Goal: Task Accomplishment & Management: Use online tool/utility

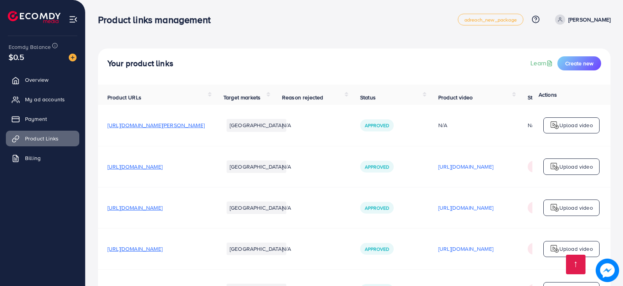
scroll to position [860, 0]
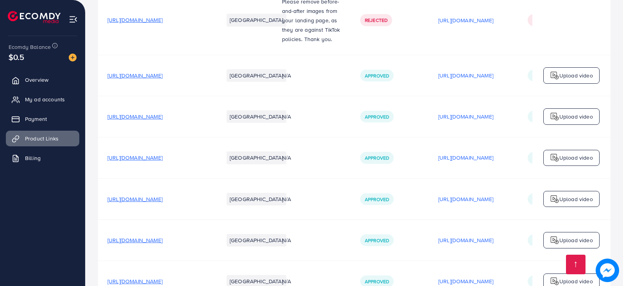
click at [163, 23] on span "[URL][DOMAIN_NAME]" at bounding box center [134, 20] width 55 height 8
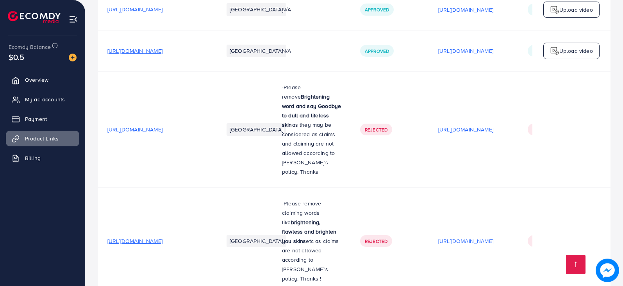
scroll to position [1211, 0]
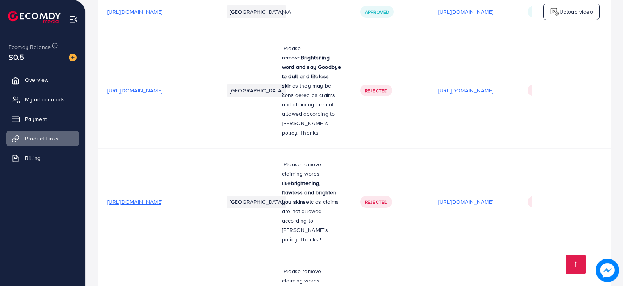
click at [163, 89] on span "[URL][DOMAIN_NAME]" at bounding box center [134, 90] width 55 height 8
click at [177, 96] on td "[URL][DOMAIN_NAME]" at bounding box center [156, 90] width 116 height 116
click at [163, 91] on span "[URL][DOMAIN_NAME]" at bounding box center [134, 90] width 55 height 8
drag, startPoint x: 308, startPoint y: 68, endPoint x: 337, endPoint y: 79, distance: 31.8
click at [337, 79] on strong "Brightening word and say Goodbye to dull and lifeless skin" at bounding box center [311, 72] width 59 height 36
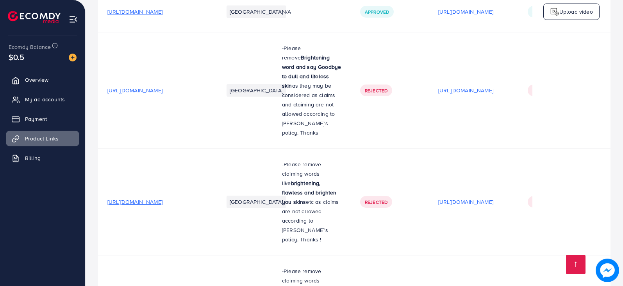
click at [339, 73] on strong "Brightening word and say Goodbye to dull and lifeless skin" at bounding box center [311, 72] width 59 height 36
drag, startPoint x: 308, startPoint y: 67, endPoint x: 336, endPoint y: 82, distance: 32.3
click at [336, 82] on strong "Brightening word and say Goodbye to dull and lifeless skin" at bounding box center [311, 72] width 59 height 36
copy strong "Goodbye to dull and lifeless skin"
click at [163, 198] on span "[URL][DOMAIN_NAME]" at bounding box center [134, 202] width 55 height 8
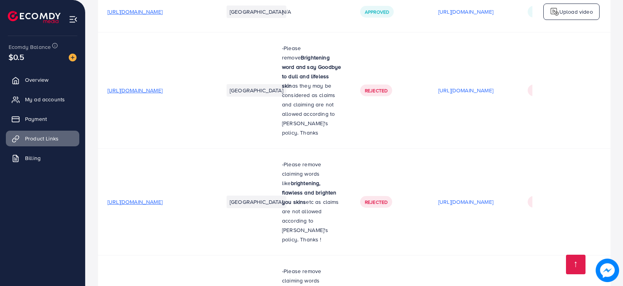
drag, startPoint x: 342, startPoint y: 186, endPoint x: 332, endPoint y: 167, distance: 22.0
click at [332, 167] on p "-Please remove claiming words like brightening, flawless and brighten you skins…" at bounding box center [311, 201] width 59 height 84
copy strong "brightening, flawless and brighten you skins"
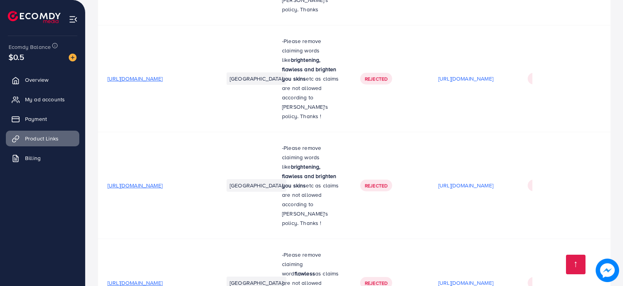
scroll to position [1368, 0]
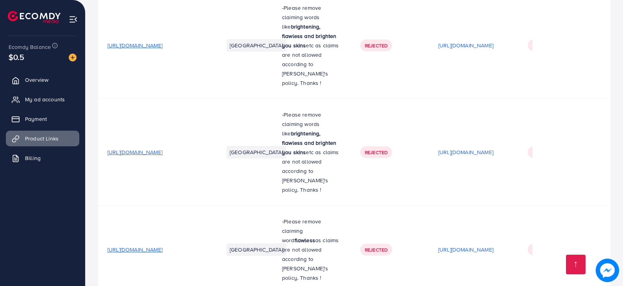
click at [163, 148] on span "[URL][DOMAIN_NAME]" at bounding box center [134, 152] width 55 height 8
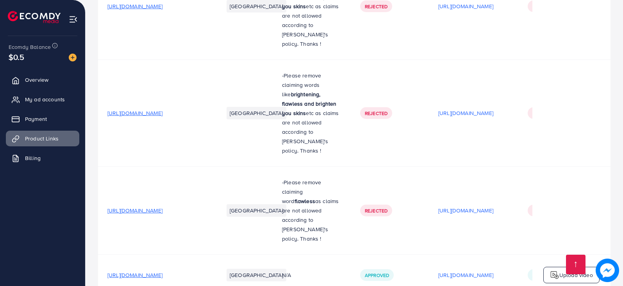
scroll to position [1446, 0]
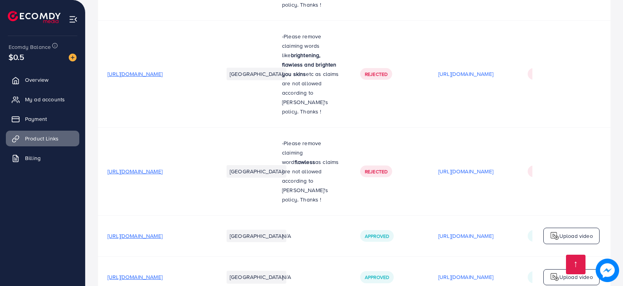
drag, startPoint x: 342, startPoint y: 38, endPoint x: 333, endPoint y: 21, distance: 19.1
click at [333, 32] on p "-Please remove claiming words like brightening, flawless and brighten you skins…" at bounding box center [311, 74] width 59 height 84
copy strong "brightening, flawless and brighten you skins"
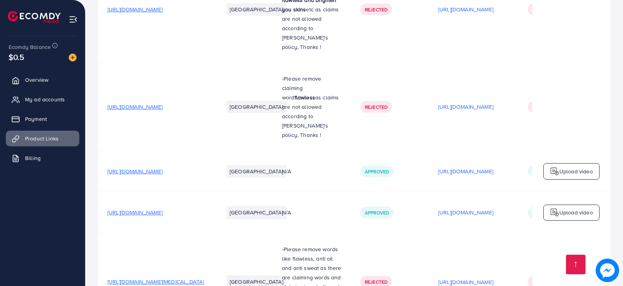
scroll to position [1524, 0]
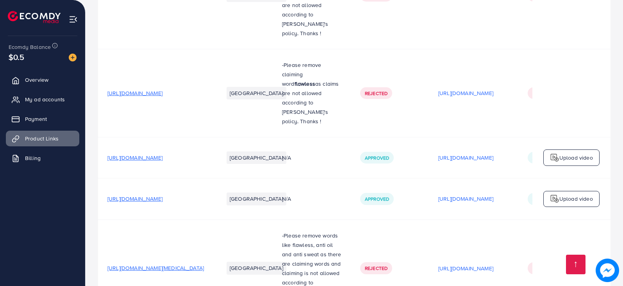
click at [163, 89] on span "[URL][DOMAIN_NAME]" at bounding box center [134, 93] width 55 height 8
drag, startPoint x: 339, startPoint y: 29, endPoint x: 320, endPoint y: 28, distance: 19.2
click at [315, 80] on strong "flawless" at bounding box center [305, 84] width 21 height 8
copy strong "flawless"
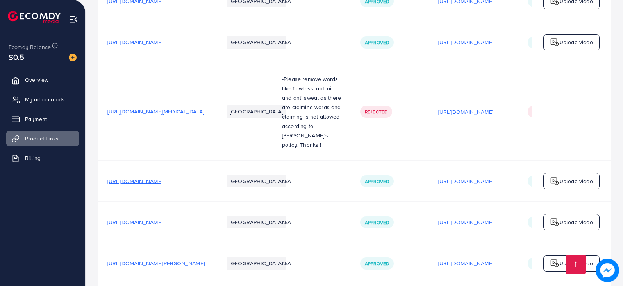
scroll to position [1641, 0]
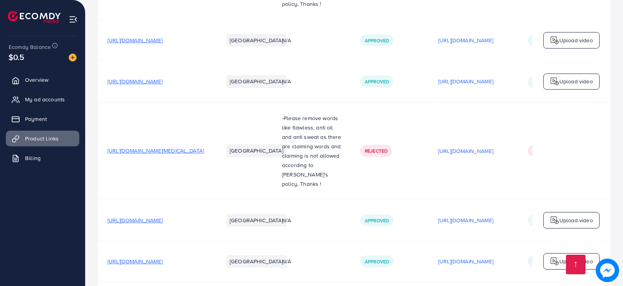
click at [159, 147] on span "[URL][DOMAIN_NAME][MEDICAL_DATA]" at bounding box center [155, 151] width 97 height 8
drag, startPoint x: 306, startPoint y: 62, endPoint x: 333, endPoint y: 72, distance: 29.5
click at [333, 113] on p "-Please remove words like flawless, anti oil and anti sweat as there are claimi…" at bounding box center [311, 150] width 59 height 75
copy p "flawless, anti oil and anti sweat"
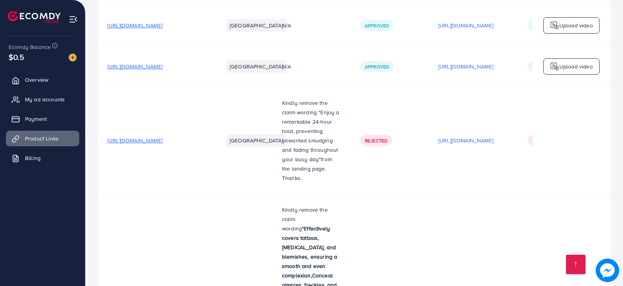
scroll to position [2110, 0]
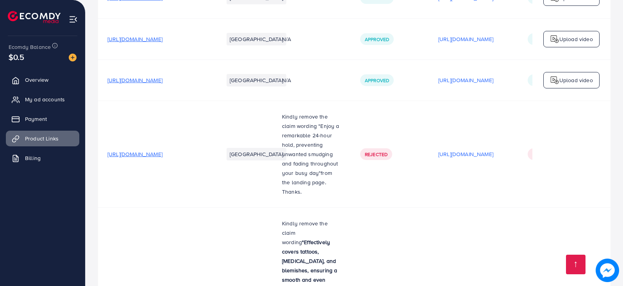
click at [163, 150] on span "[URL][DOMAIN_NAME]" at bounding box center [134, 154] width 55 height 8
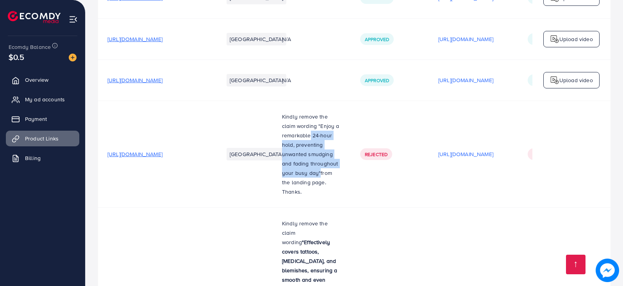
drag, startPoint x: 321, startPoint y: 101, endPoint x: 327, endPoint y: 59, distance: 41.9
click at [324, 122] on span "njoy a remarkable 24-hour hold, preventing unwanted smudging and fading through…" at bounding box center [310, 149] width 57 height 55
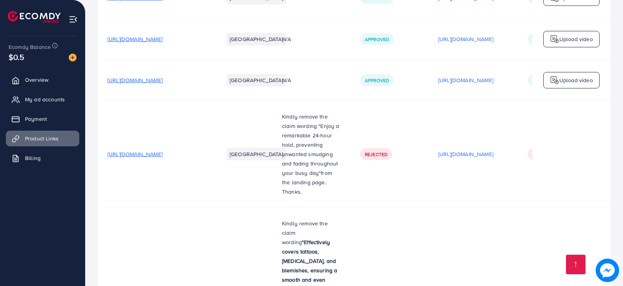
click at [335, 112] on p "Kindly remove the claim wording "E njoy a remarkable 24-hour hold, preventing u…" at bounding box center [311, 149] width 59 height 75
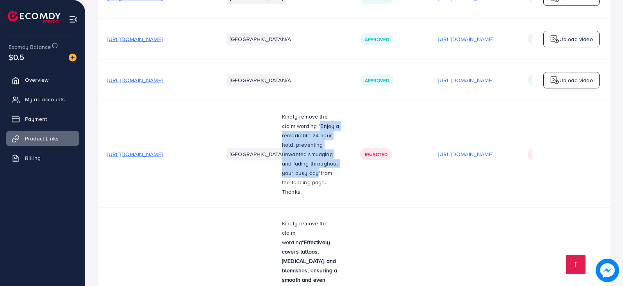
drag, startPoint x: 335, startPoint y: 54, endPoint x: 320, endPoint y: 99, distance: 47.6
click at [320, 112] on p "Kindly remove the claim wording "E njoy a remarkable 24-hour hold, preventing u…" at bounding box center [311, 149] width 59 height 75
copy p "E njoy a remarkable 24-hour hold, preventing unwanted smudging and fading throu…"
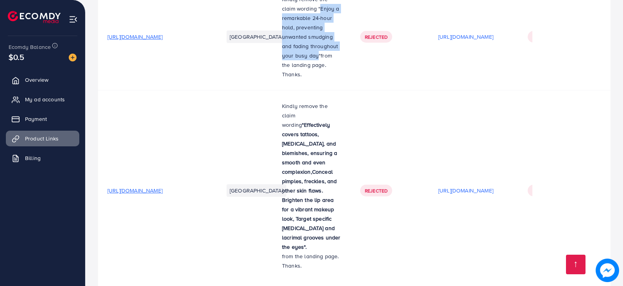
scroll to position [2228, 0]
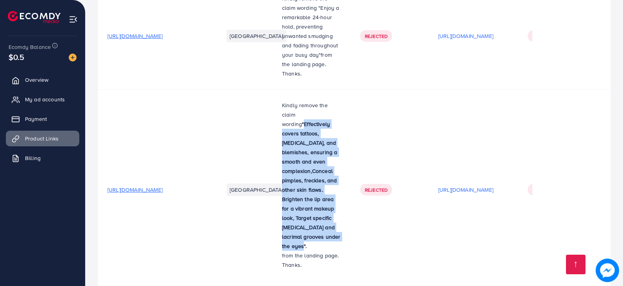
drag, startPoint x: 310, startPoint y: 162, endPoint x: 299, endPoint y: 54, distance: 109.3
click at [299, 100] on p "Kindly remove the claim wording " Effectively covers tattoos, [MEDICAL_DATA], a…" at bounding box center [311, 175] width 59 height 150
copy p "Effectively covers tattoos, [MEDICAL_DATA], and blemishes, ensuring a smooth an…"
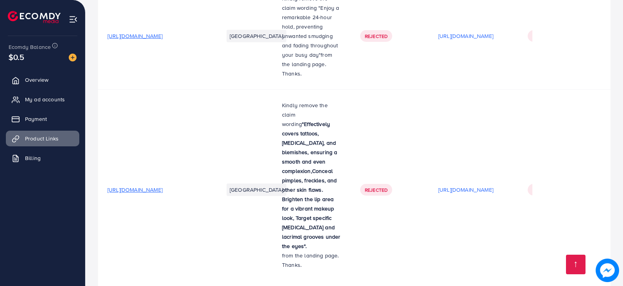
click at [163, 186] on span "[URL][DOMAIN_NAME]" at bounding box center [134, 190] width 55 height 8
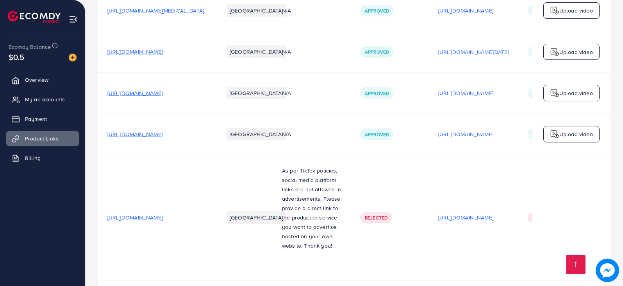
scroll to position [2775, 0]
click at [494, 212] on p "[URL][DOMAIN_NAME]" at bounding box center [465, 216] width 55 height 9
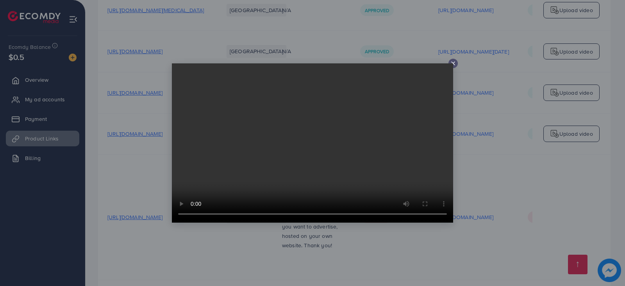
click at [454, 64] on icon at bounding box center [453, 63] width 6 height 6
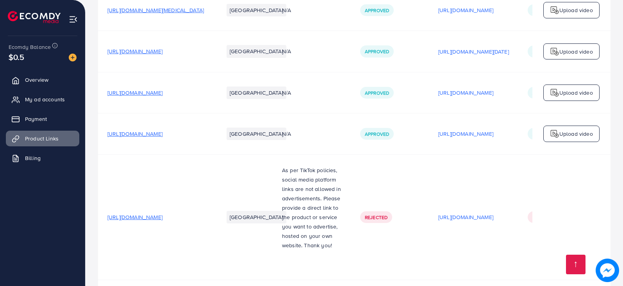
drag, startPoint x: 191, startPoint y: 137, endPoint x: 192, endPoint y: 152, distance: 14.9
click at [191, 154] on td "[URL][DOMAIN_NAME]" at bounding box center [156, 216] width 116 height 125
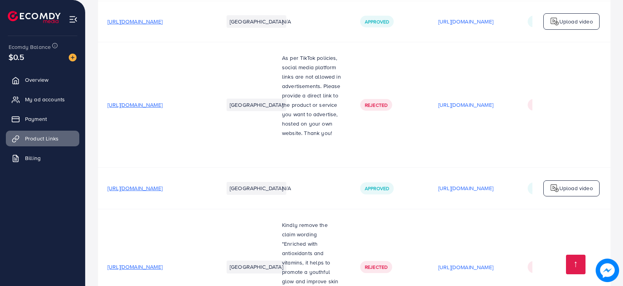
scroll to position [2893, 0]
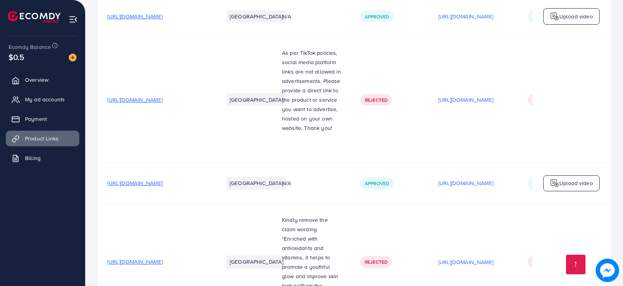
click at [163, 258] on span "[URL][DOMAIN_NAME]" at bounding box center [134, 262] width 55 height 8
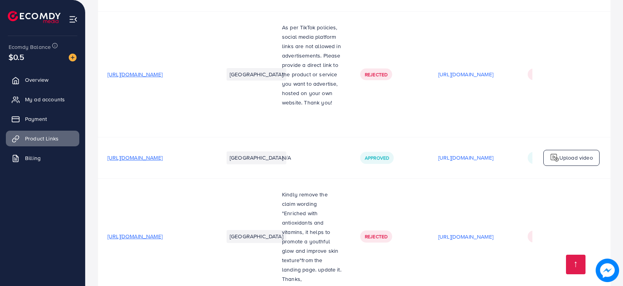
scroll to position [2932, 0]
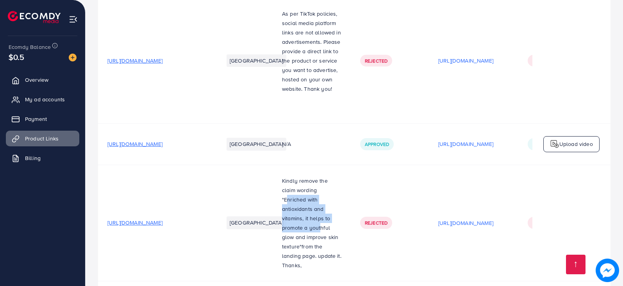
drag, startPoint x: 301, startPoint y: 116, endPoint x: 309, endPoint y: 141, distance: 26.2
click at [309, 176] on p "Kindly remove the claim wording " Enriched with antioxidants and vitamins, it h…" at bounding box center [311, 218] width 59 height 84
drag, startPoint x: 299, startPoint y: 116, endPoint x: 340, endPoint y: 151, distance: 54.0
click at [338, 195] on span "Enriched with antioxidants and vitamins, it helps to promote a youthful glow an…" at bounding box center [310, 222] width 56 height 55
copy span "Enriched with antioxidants and vitamins, it helps to promote a youthful glow an…"
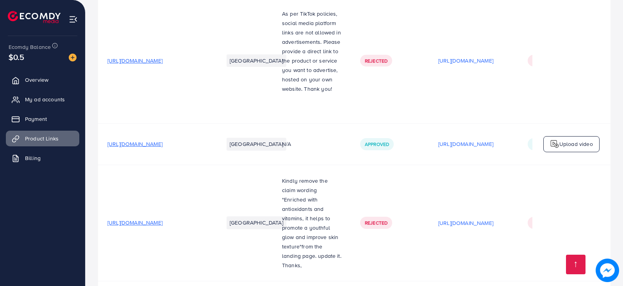
click at [163, 218] on span "[URL][DOMAIN_NAME]" at bounding box center [134, 222] width 55 height 8
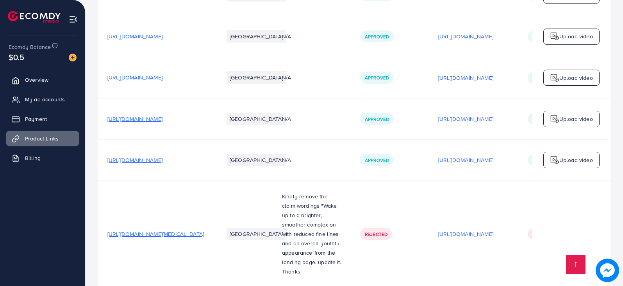
scroll to position [3283, 0]
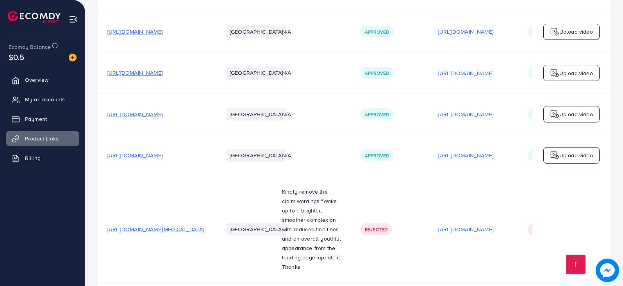
click at [199, 225] on span "[URL][DOMAIN_NAME][MEDICAL_DATA]" at bounding box center [155, 229] width 97 height 8
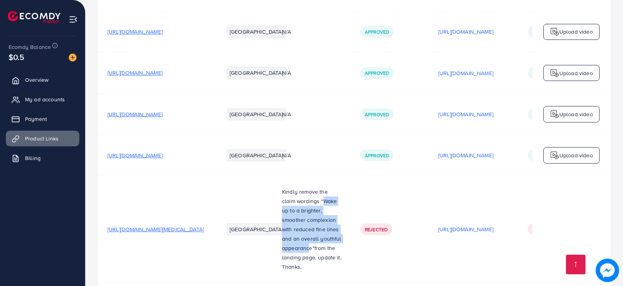
drag, startPoint x: 337, startPoint y: 118, endPoint x: 322, endPoint y: 166, distance: 50.2
click at [322, 187] on p "Kindly remove the claim wordings "W ake up to a brighter, smoother complexion w…" at bounding box center [311, 224] width 59 height 75
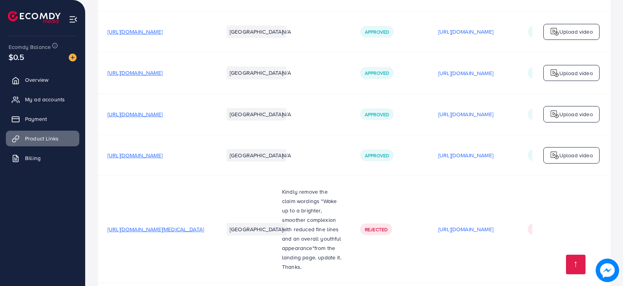
click at [316, 244] on span "f" at bounding box center [316, 248] width 2 height 8
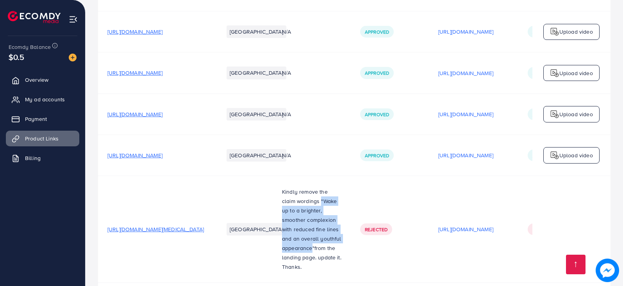
drag, startPoint x: 326, startPoint y: 167, endPoint x: 335, endPoint y: 119, distance: 49.1
click at [335, 187] on p "Kindly remove the claim wordings "W ake up to a brighter, smoother complexion w…" at bounding box center [311, 224] width 59 height 75
copy p ""W ake up to a brighter, smoother complexion with reduced fine lines and an ove…"
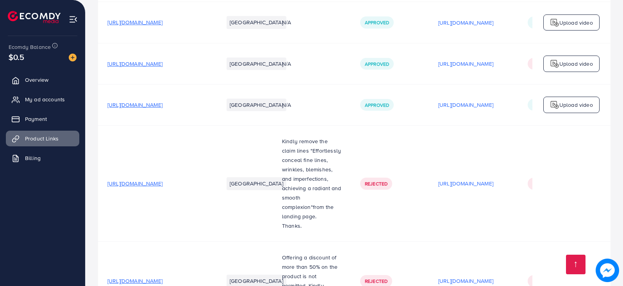
scroll to position [4143, 0]
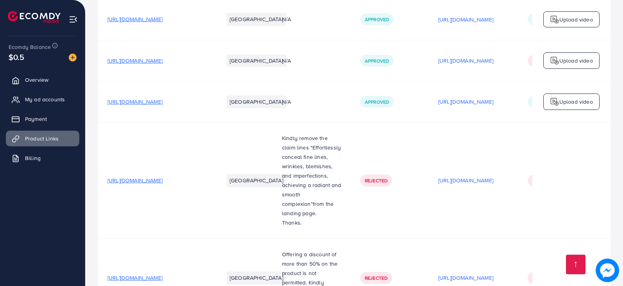
click at [163, 176] on span "[URL][DOMAIN_NAME]" at bounding box center [134, 180] width 55 height 8
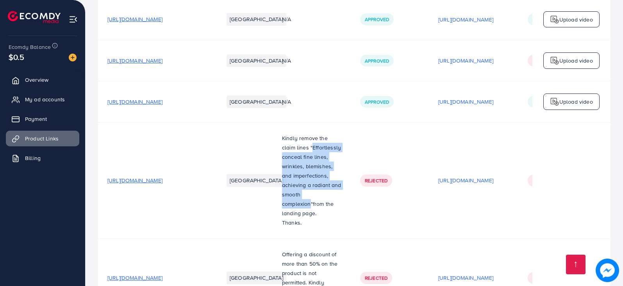
drag, startPoint x: 327, startPoint y: 67, endPoint x: 326, endPoint y: 111, distance: 43.8
click at [326, 143] on span "Effortlessly conceal fine lines, wrinkles, blemishes, and imperfections, achiev…" at bounding box center [311, 175] width 59 height 64
copy span "Effortlessly conceal fine lines, wrinkles, blemishes, and imperfections, achiev…"
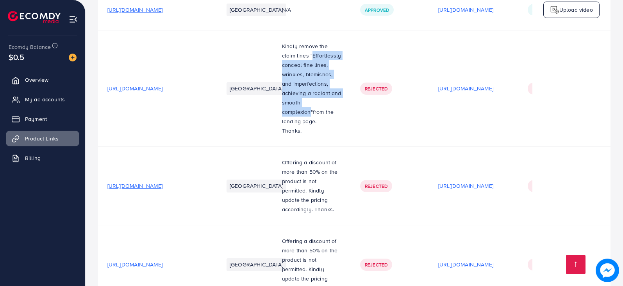
scroll to position [4221, 0]
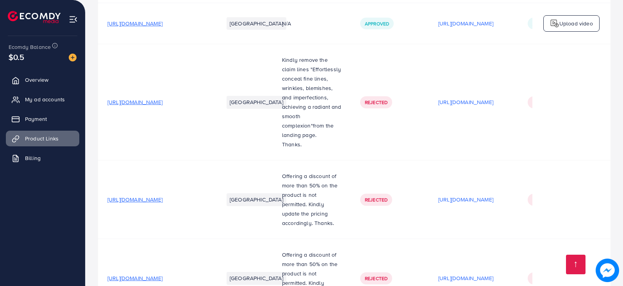
click at [163, 195] on span "[URL][DOMAIN_NAME]" at bounding box center [134, 199] width 55 height 8
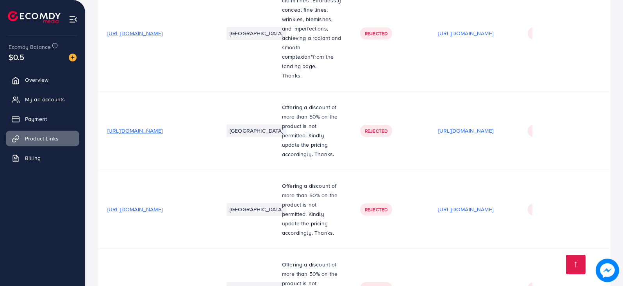
scroll to position [4339, 0]
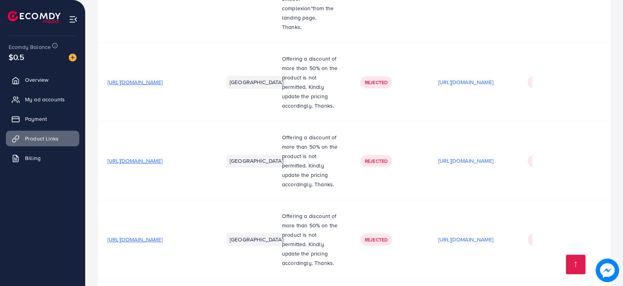
click at [163, 157] on span "[URL][DOMAIN_NAME]" at bounding box center [134, 161] width 55 height 8
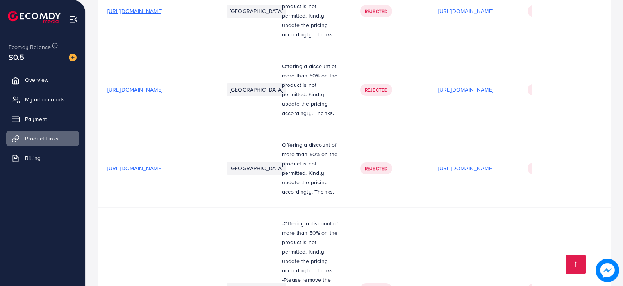
scroll to position [4456, 0]
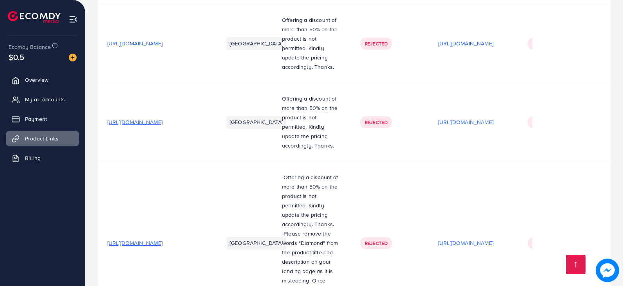
click at [160, 239] on span "[URL][DOMAIN_NAME]" at bounding box center [134, 243] width 55 height 8
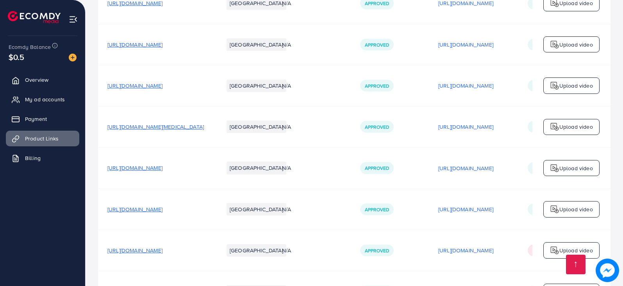
scroll to position [4925, 0]
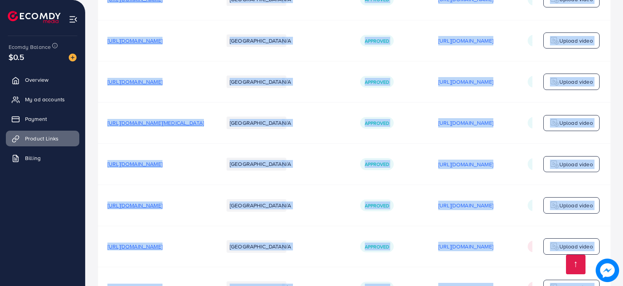
drag, startPoint x: 291, startPoint y: 247, endPoint x: 315, endPoint y: 249, distance: 24.4
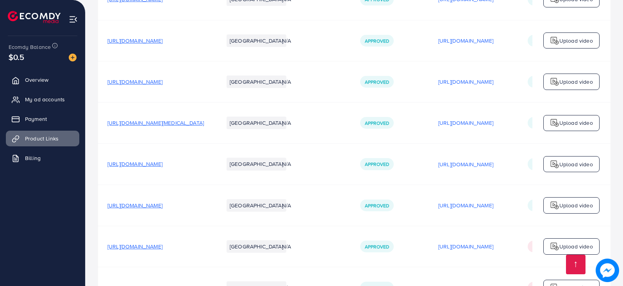
drag, startPoint x: 301, startPoint y: 247, endPoint x: 338, endPoint y: 251, distance: 38.1
drag, startPoint x: 335, startPoint y: 250, endPoint x: 364, endPoint y: 250, distance: 28.5
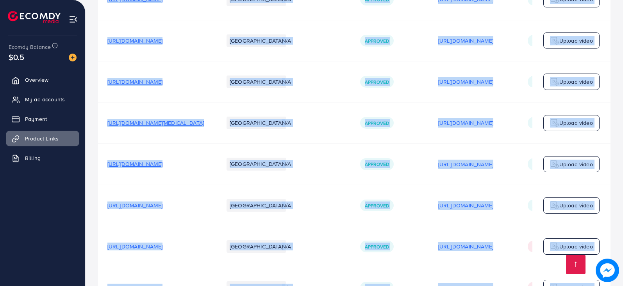
drag, startPoint x: 363, startPoint y: 248, endPoint x: 422, endPoint y: 250, distance: 59.4
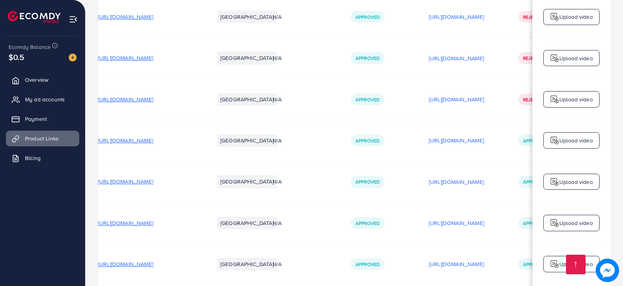
scroll to position [4598, 0]
